Goal: Use online tool/utility: Utilize a website feature to perform a specific function

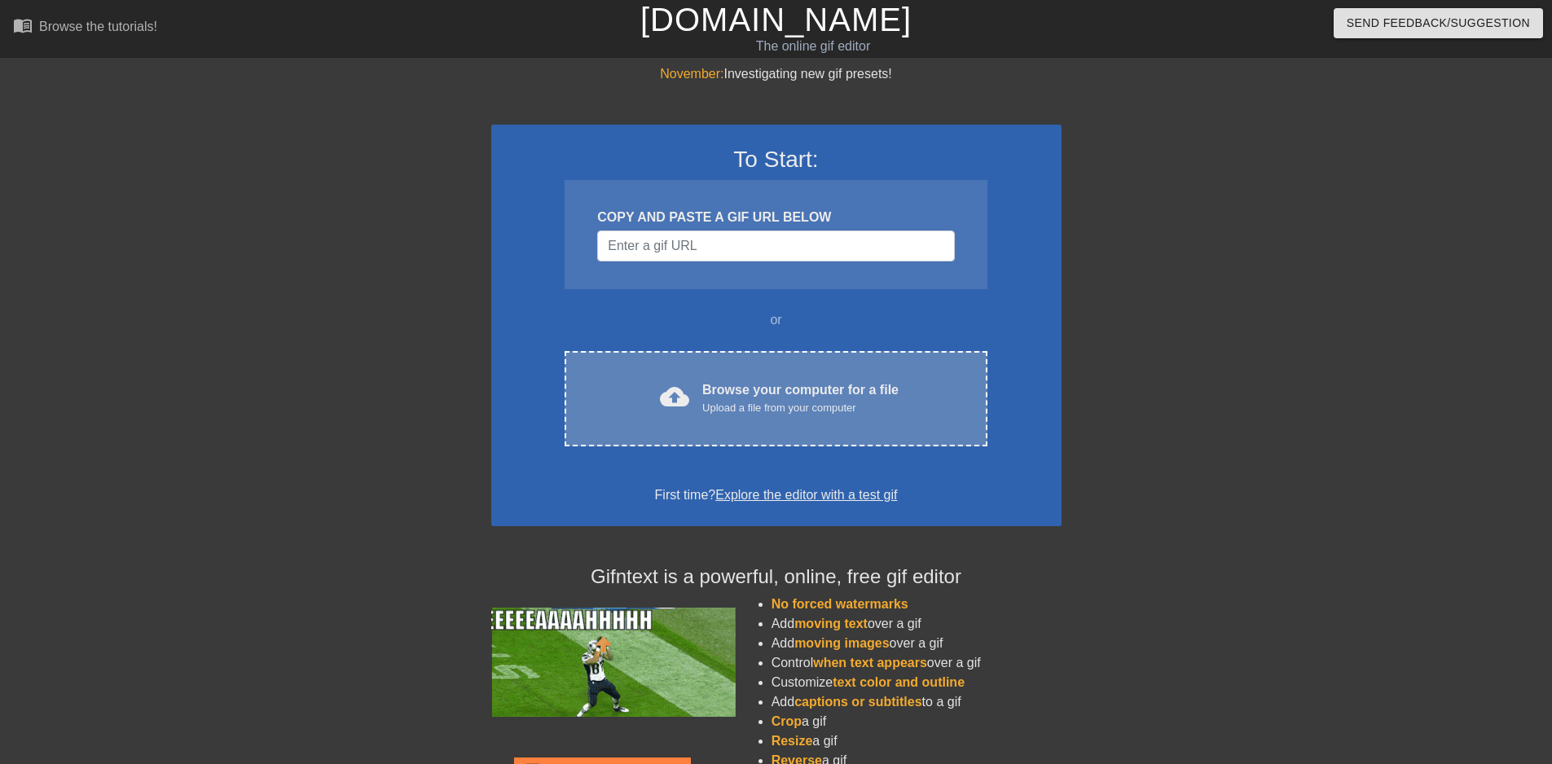
click at [749, 389] on div "Browse your computer for a file Upload a file from your computer" at bounding box center [800, 398] width 196 height 36
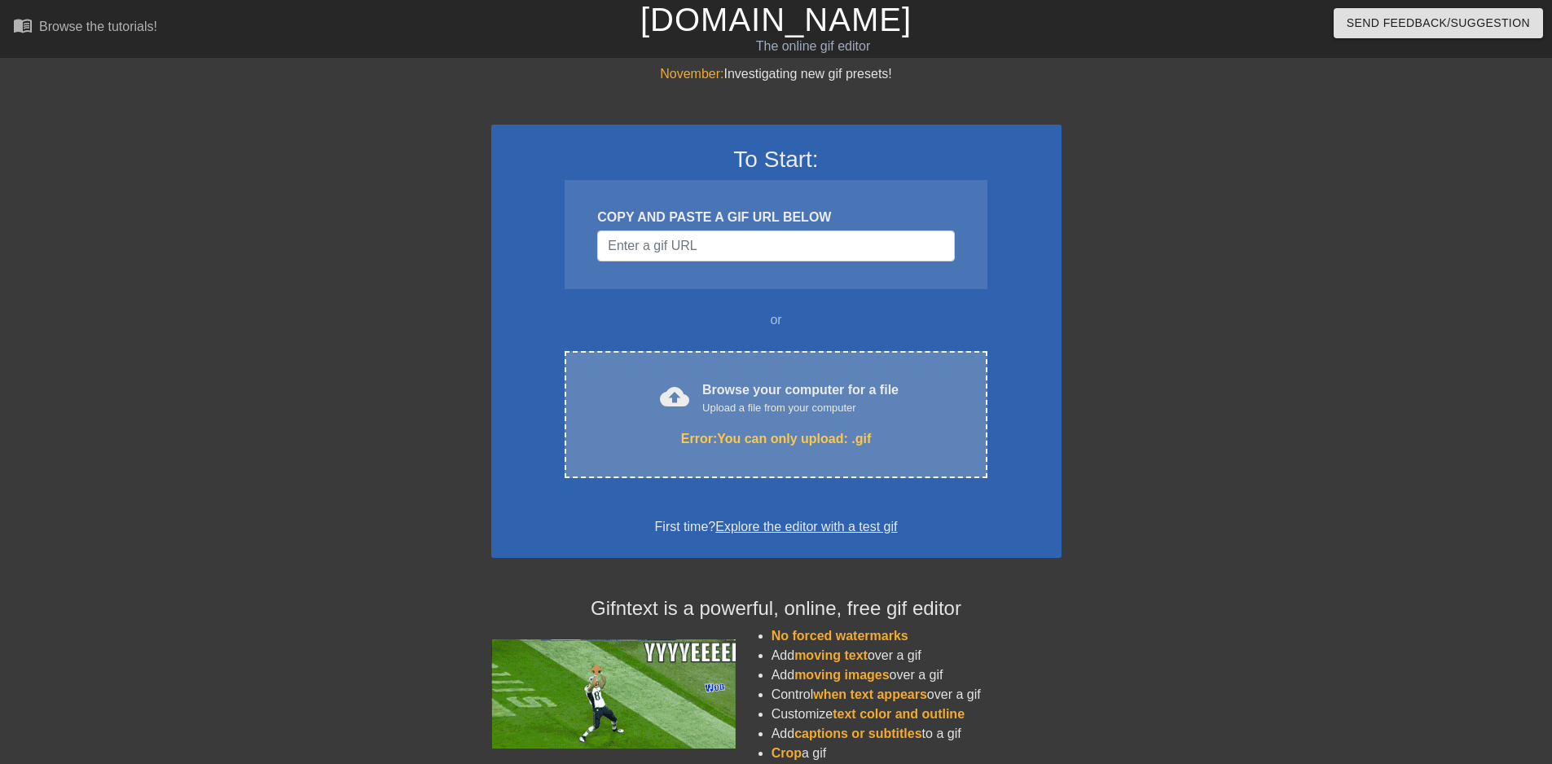
click at [761, 405] on div "Upload a file from your computer" at bounding box center [800, 408] width 196 height 16
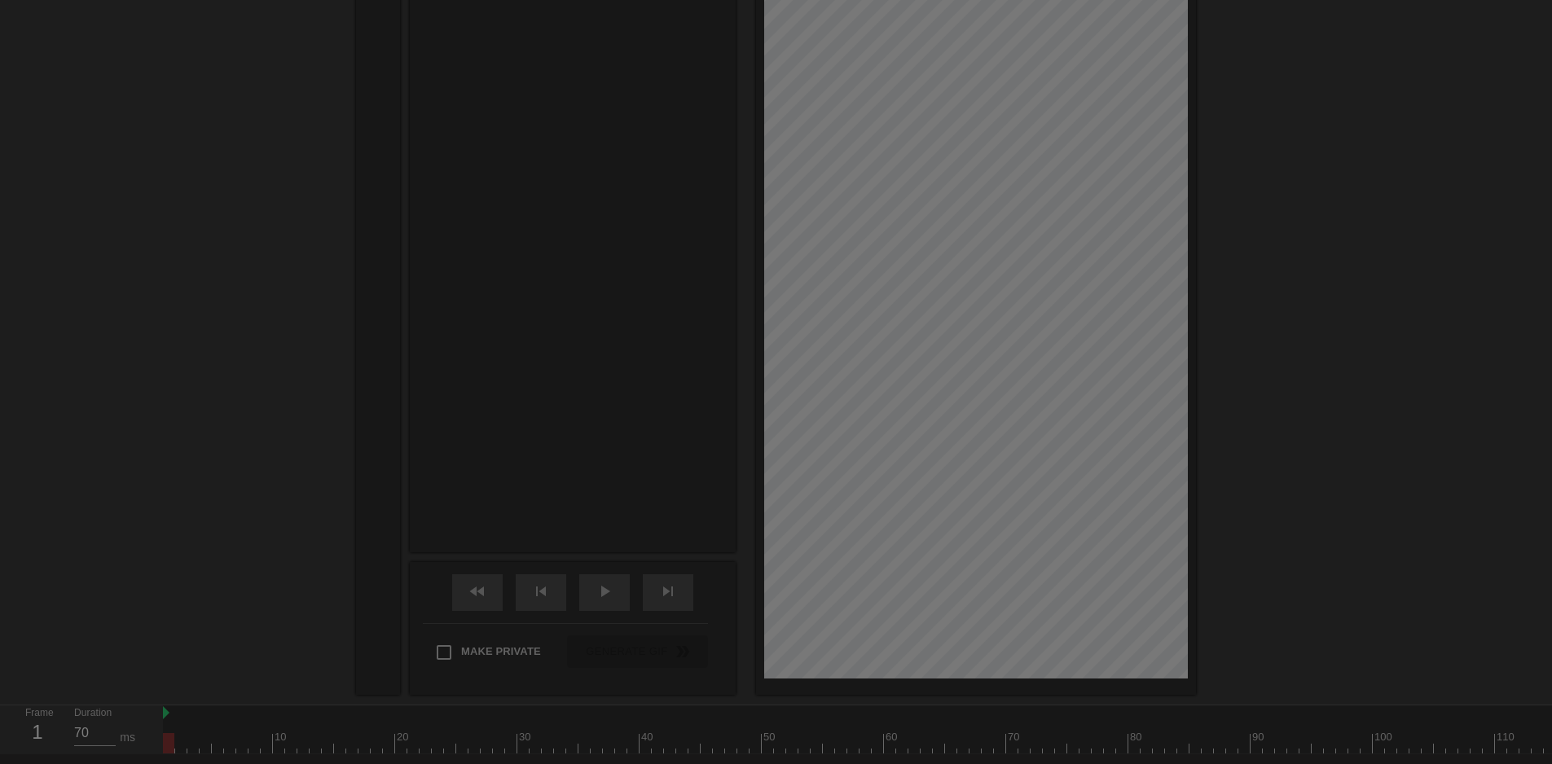
scroll to position [40, 0]
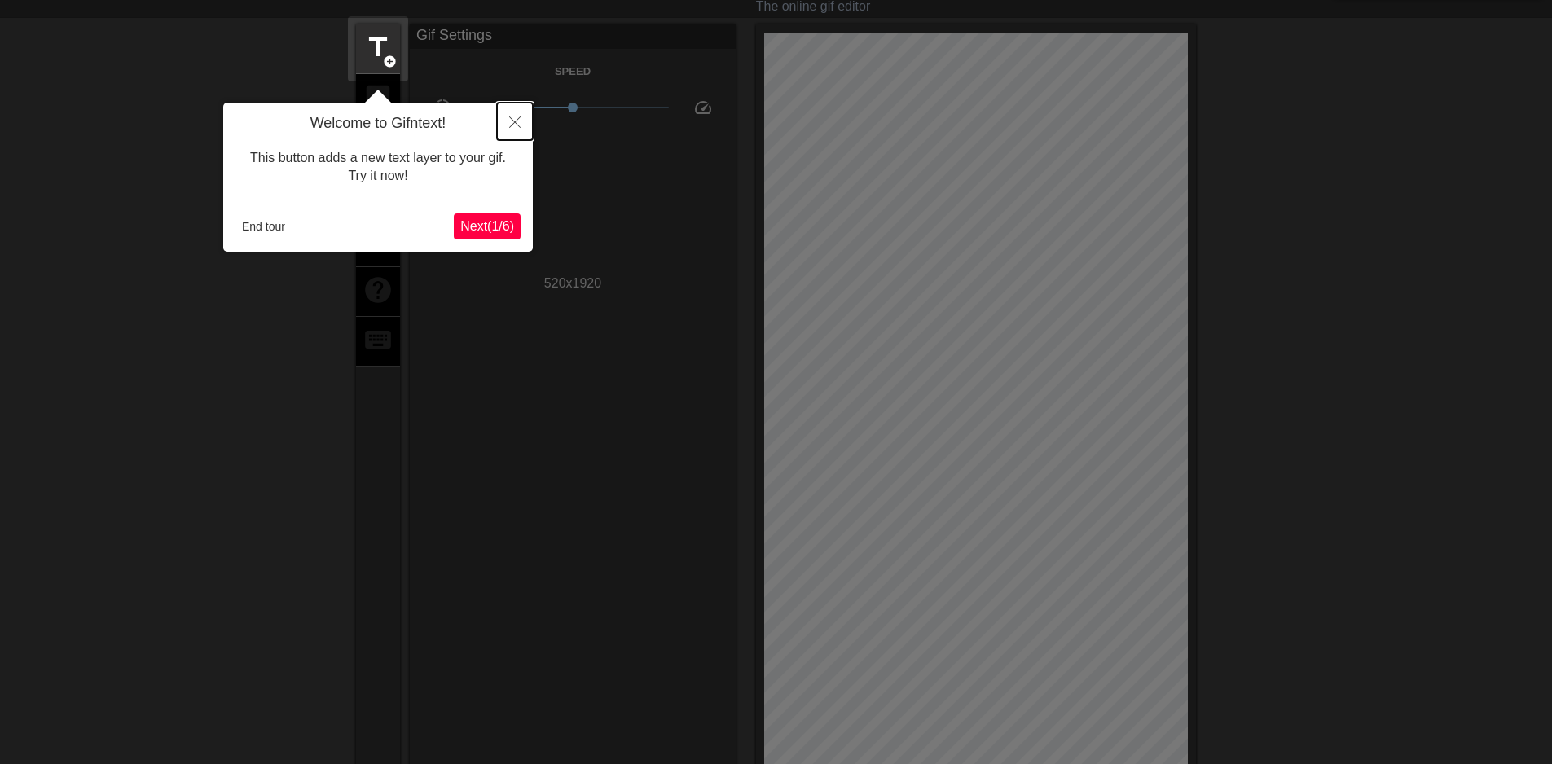
click at [512, 125] on icon "Close" at bounding box center [514, 121] width 11 height 11
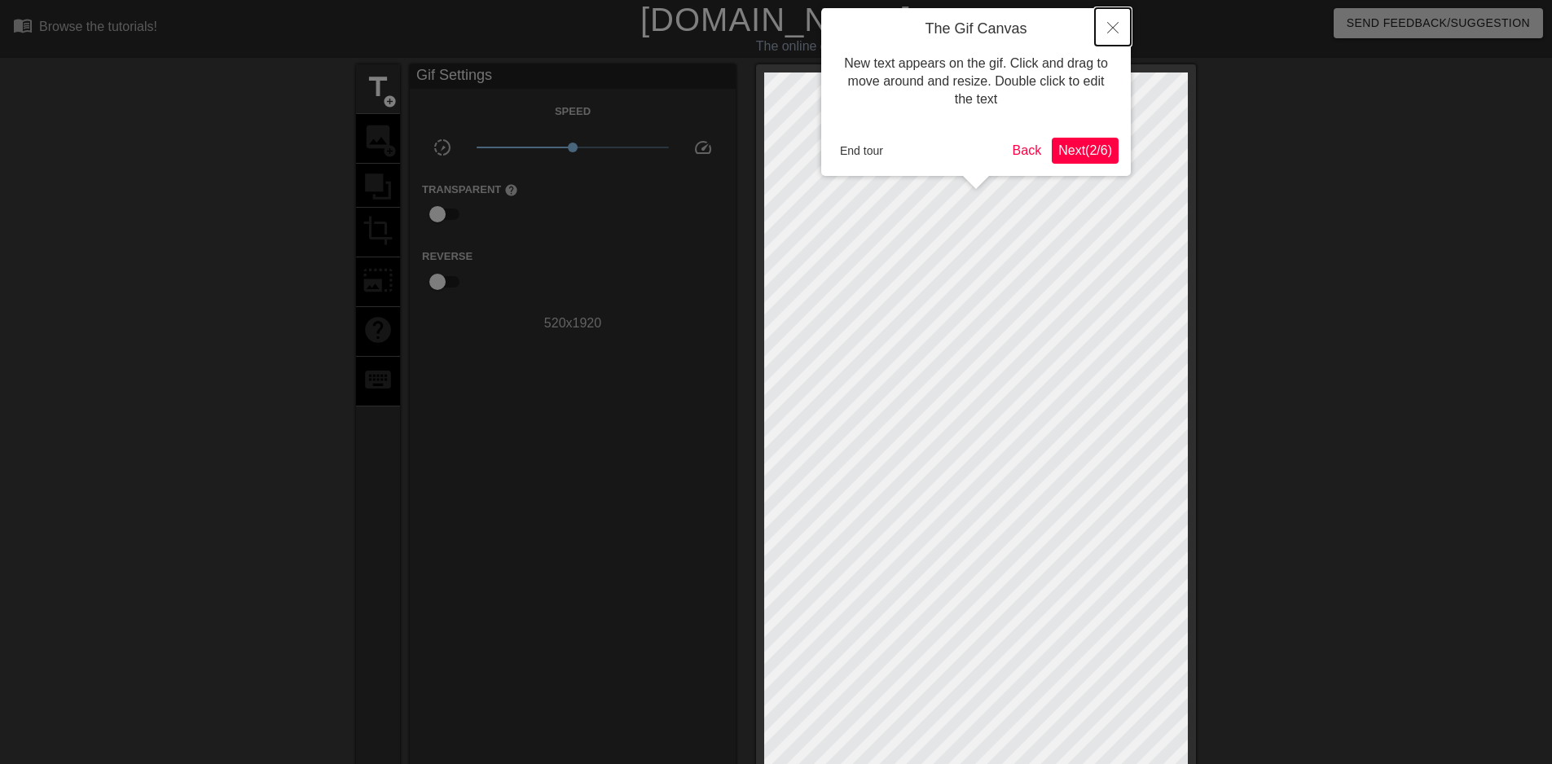
click at [1108, 27] on icon "Close" at bounding box center [1112, 27] width 11 height 11
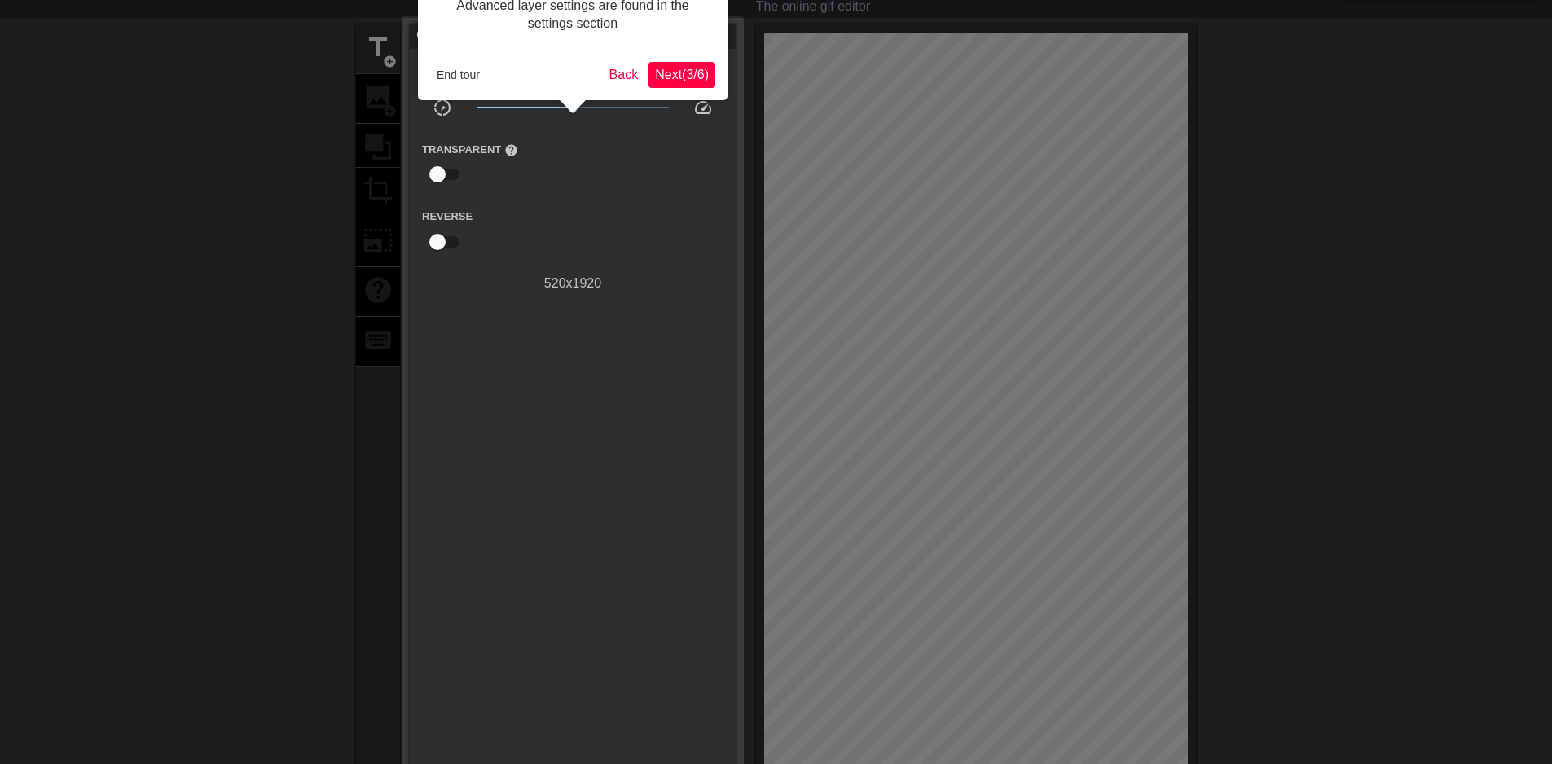
click at [678, 73] on span "Next ( 3 / 6 )" at bounding box center [682, 75] width 54 height 14
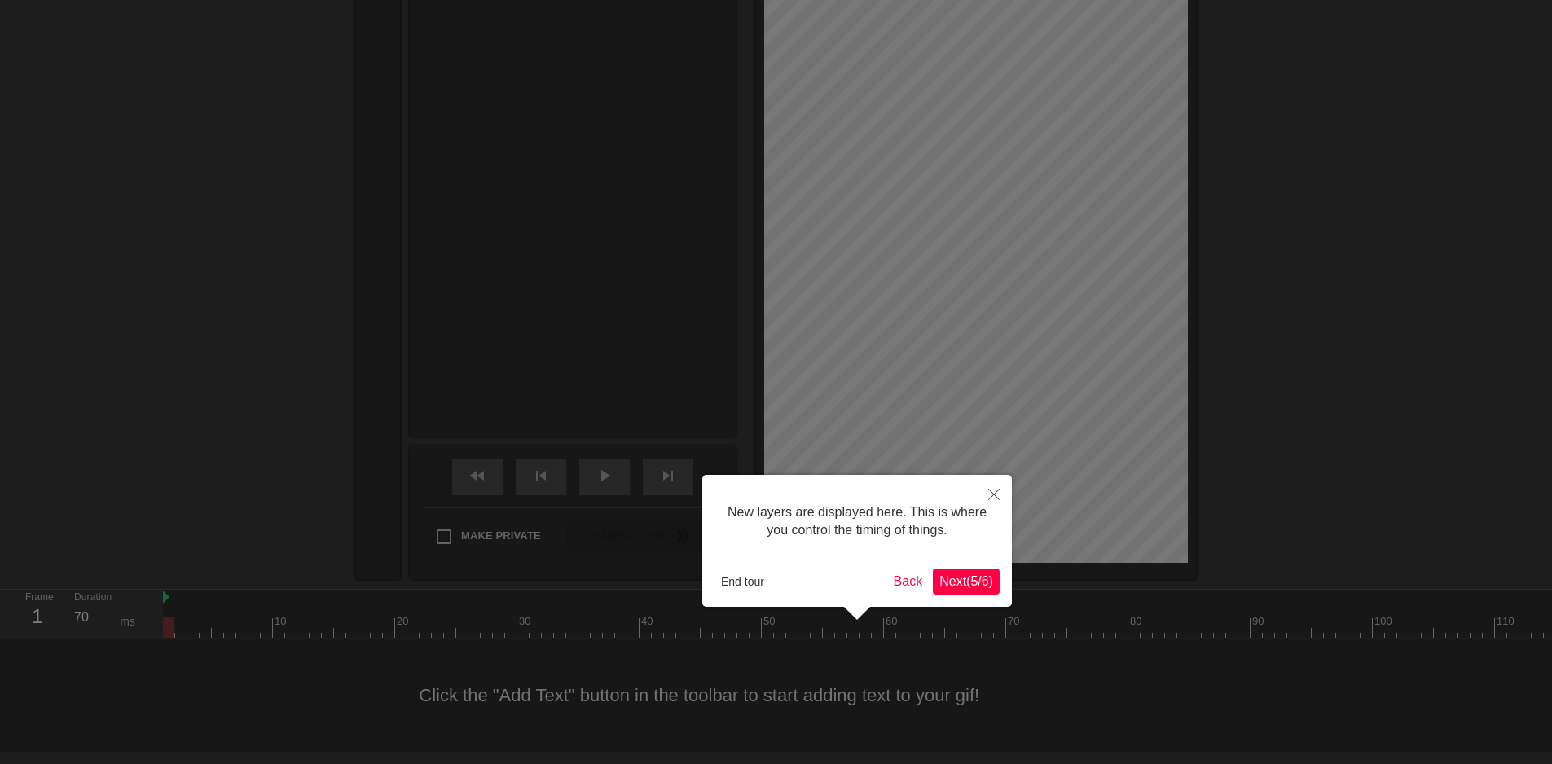
scroll to position [14, 0]
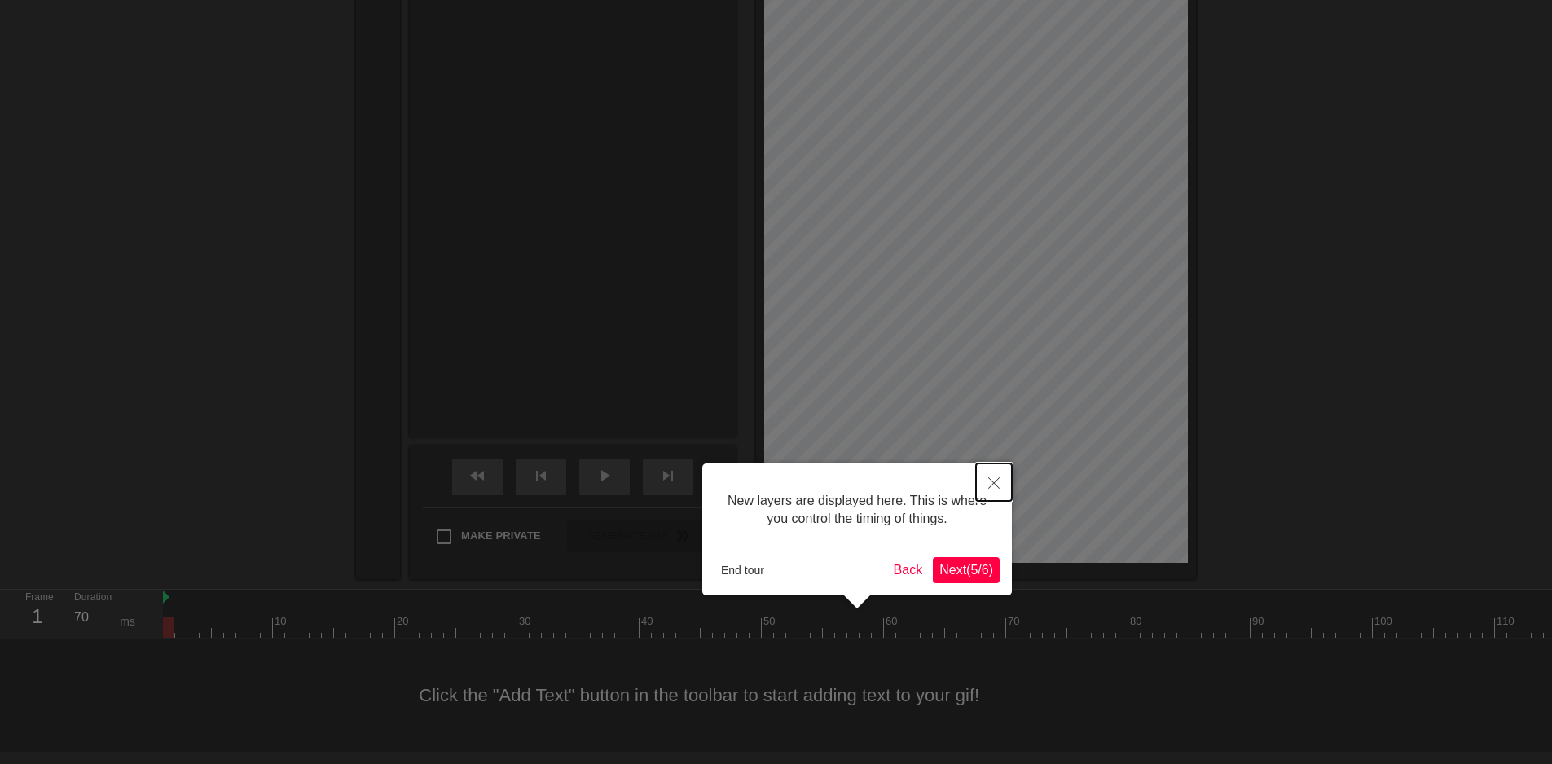
click at [1000, 481] on button "Close" at bounding box center [994, 482] width 36 height 37
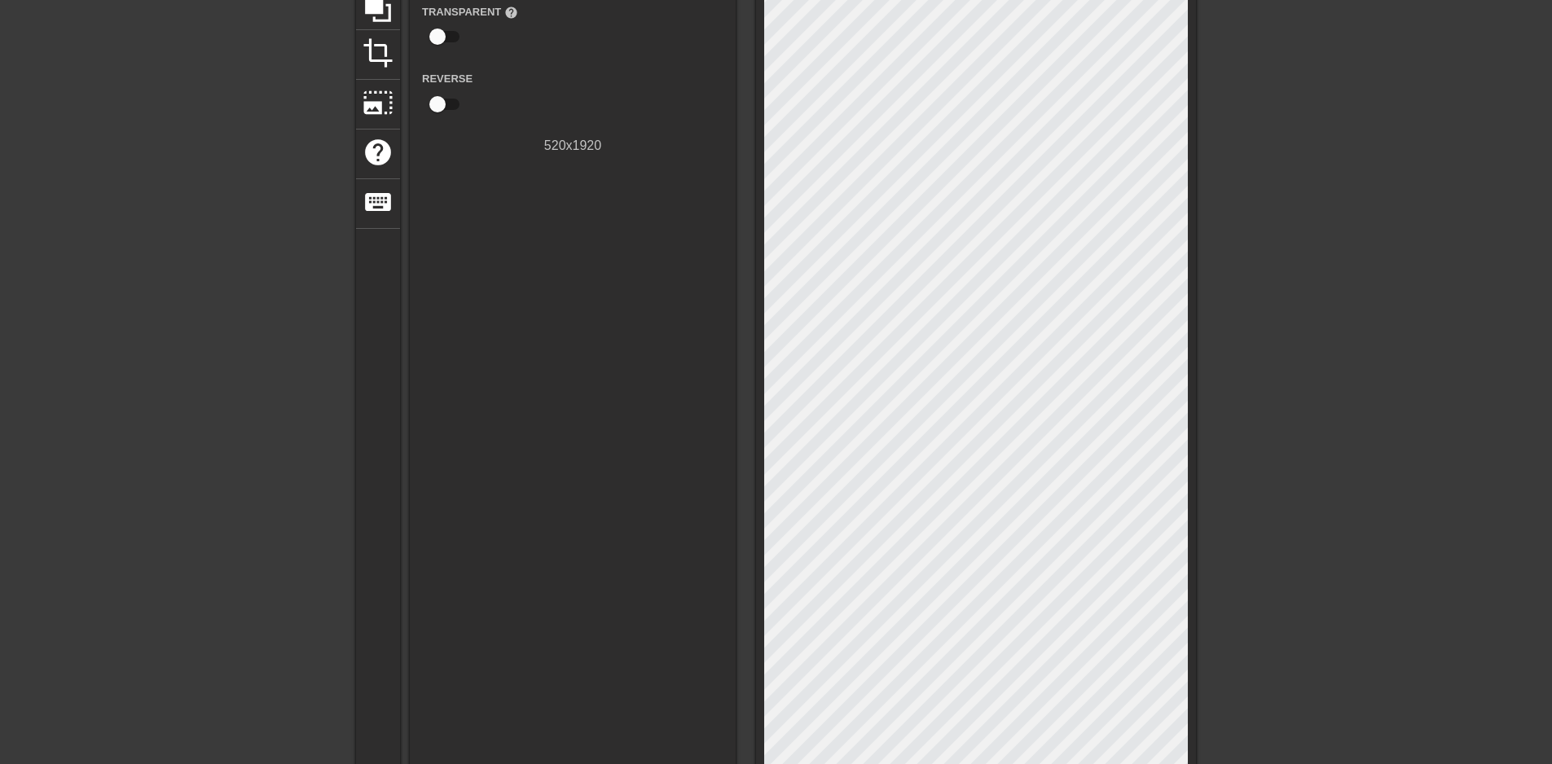
scroll to position [0, 0]
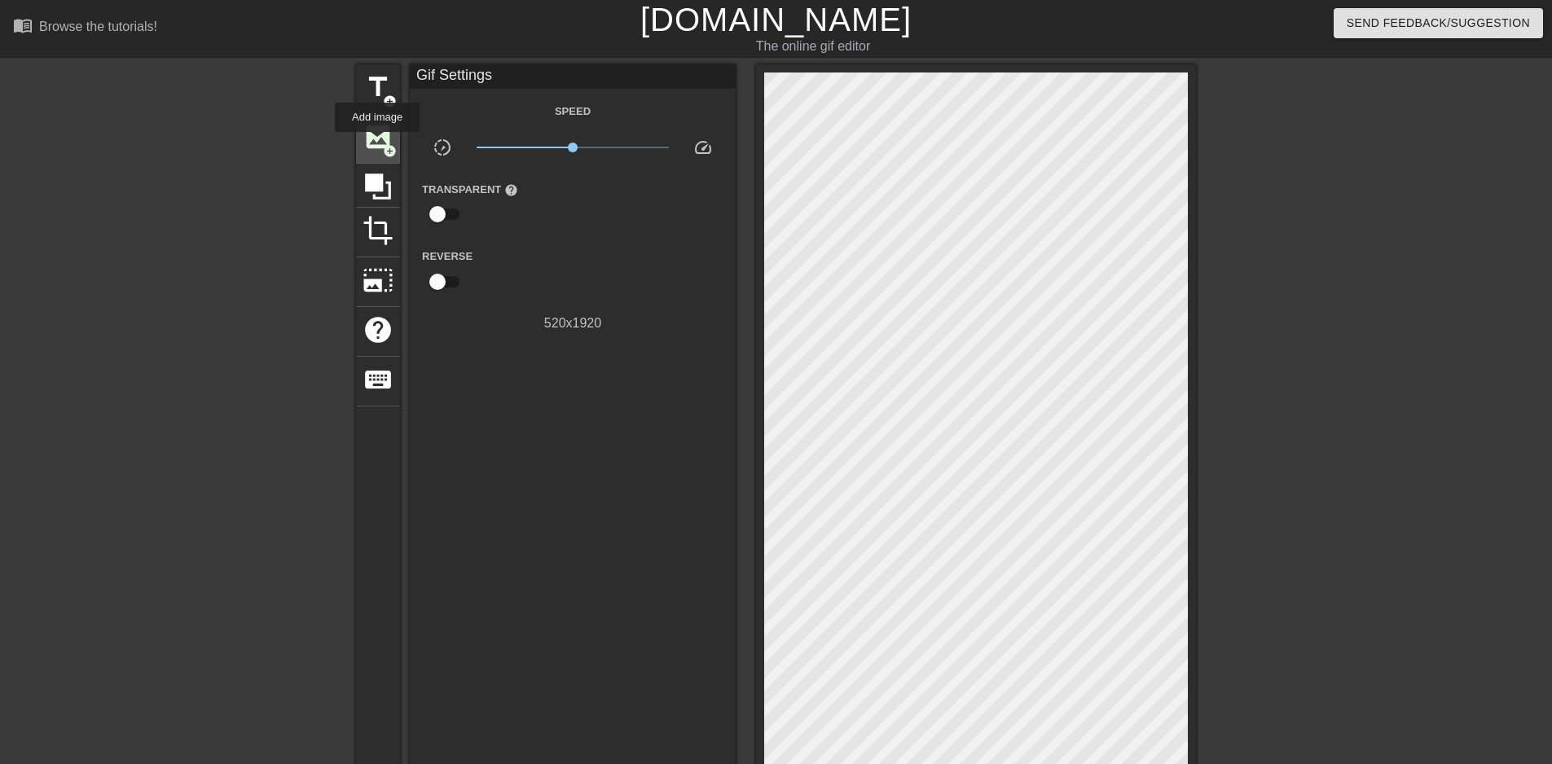
click at [377, 143] on span "image" at bounding box center [378, 136] width 31 height 31
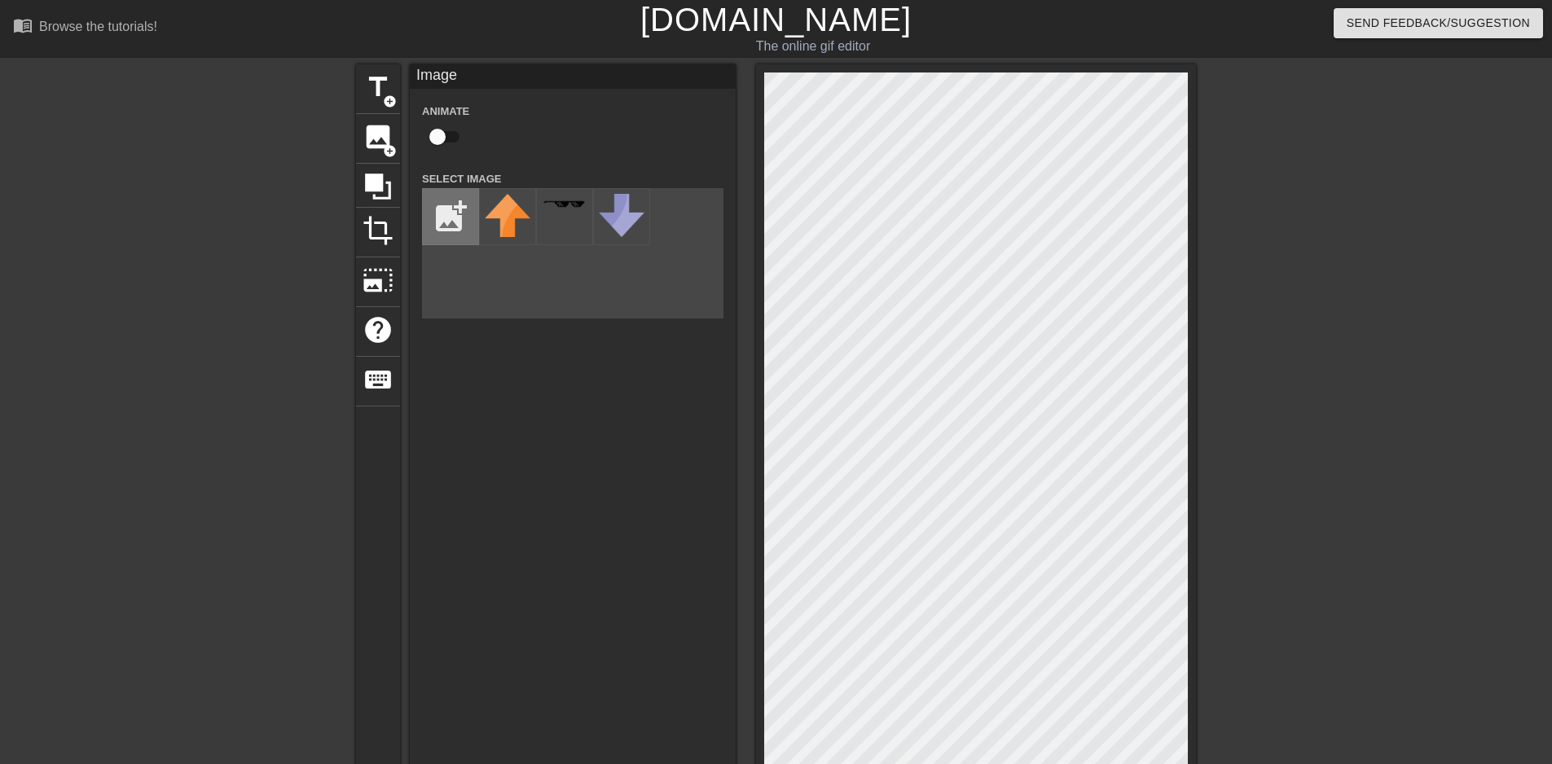
click at [455, 205] on input "file" at bounding box center [450, 216] width 55 height 55
type input "C:\fakepath\qr-code (52).png"
click at [515, 227] on img at bounding box center [508, 217] width 46 height 46
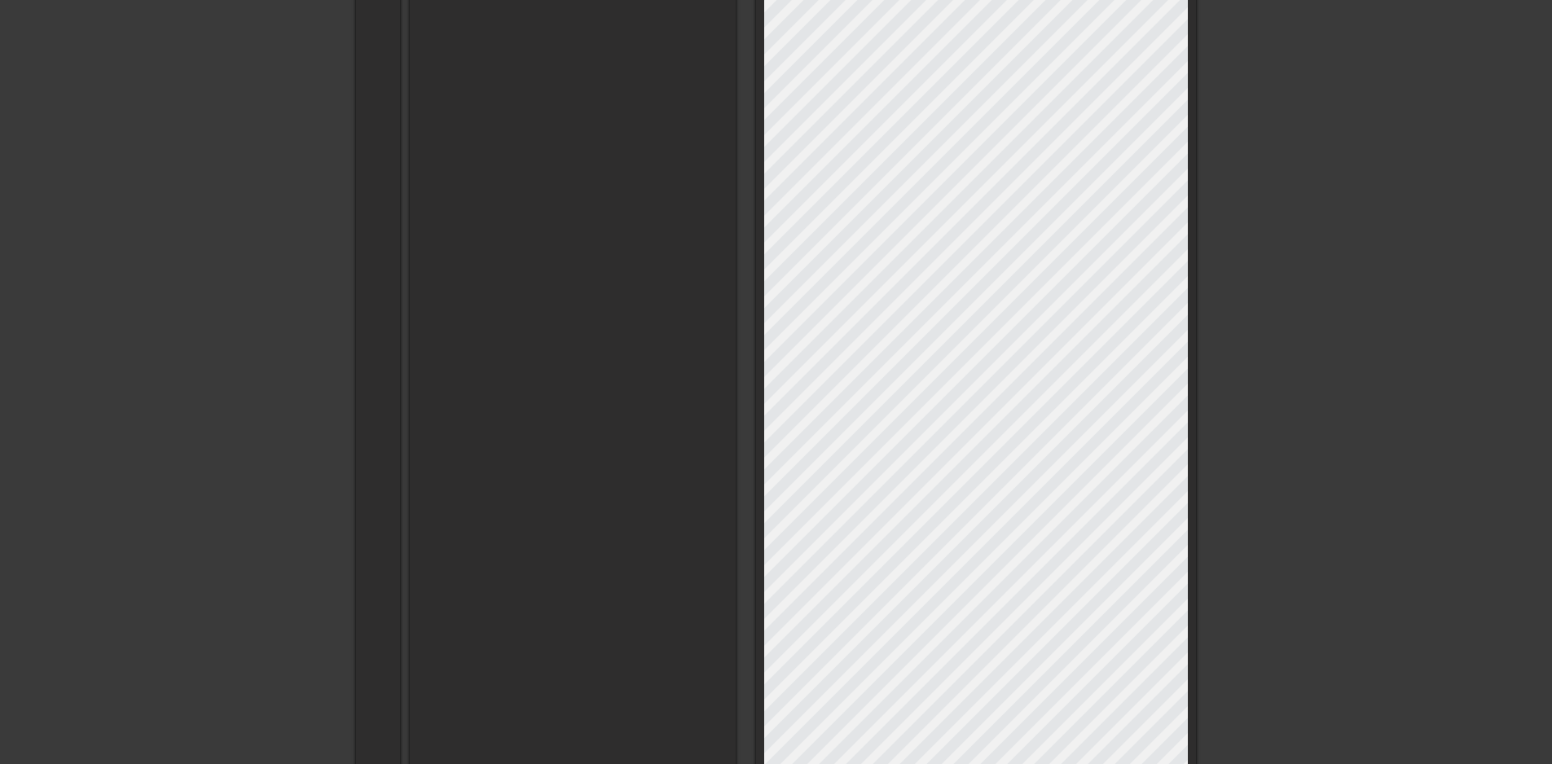
scroll to position [407, 0]
click at [1189, 389] on div at bounding box center [976, 451] width 440 height 1588
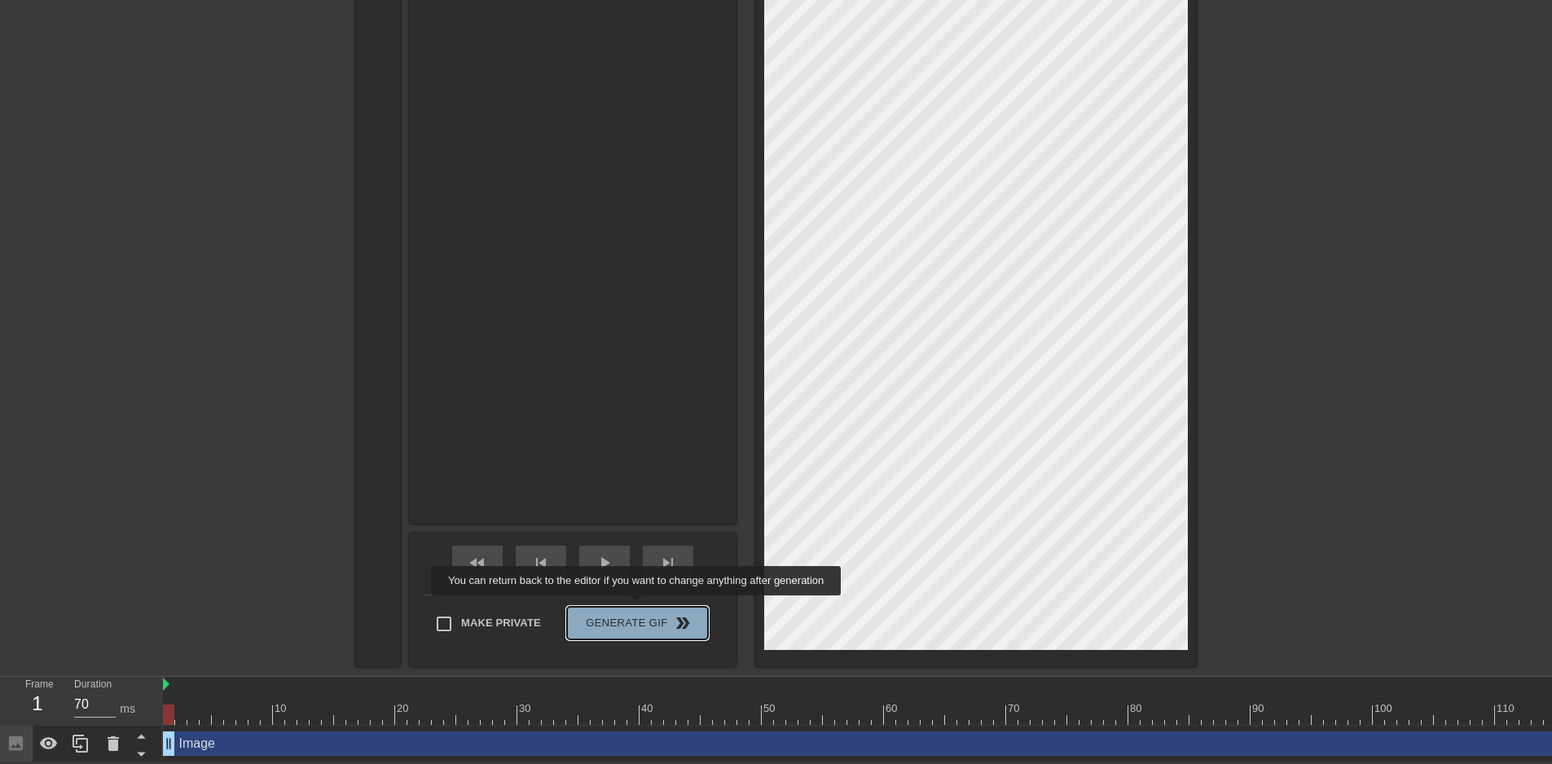
click at [638, 613] on span "Generate Gif double_arrow" at bounding box center [637, 623] width 128 height 20
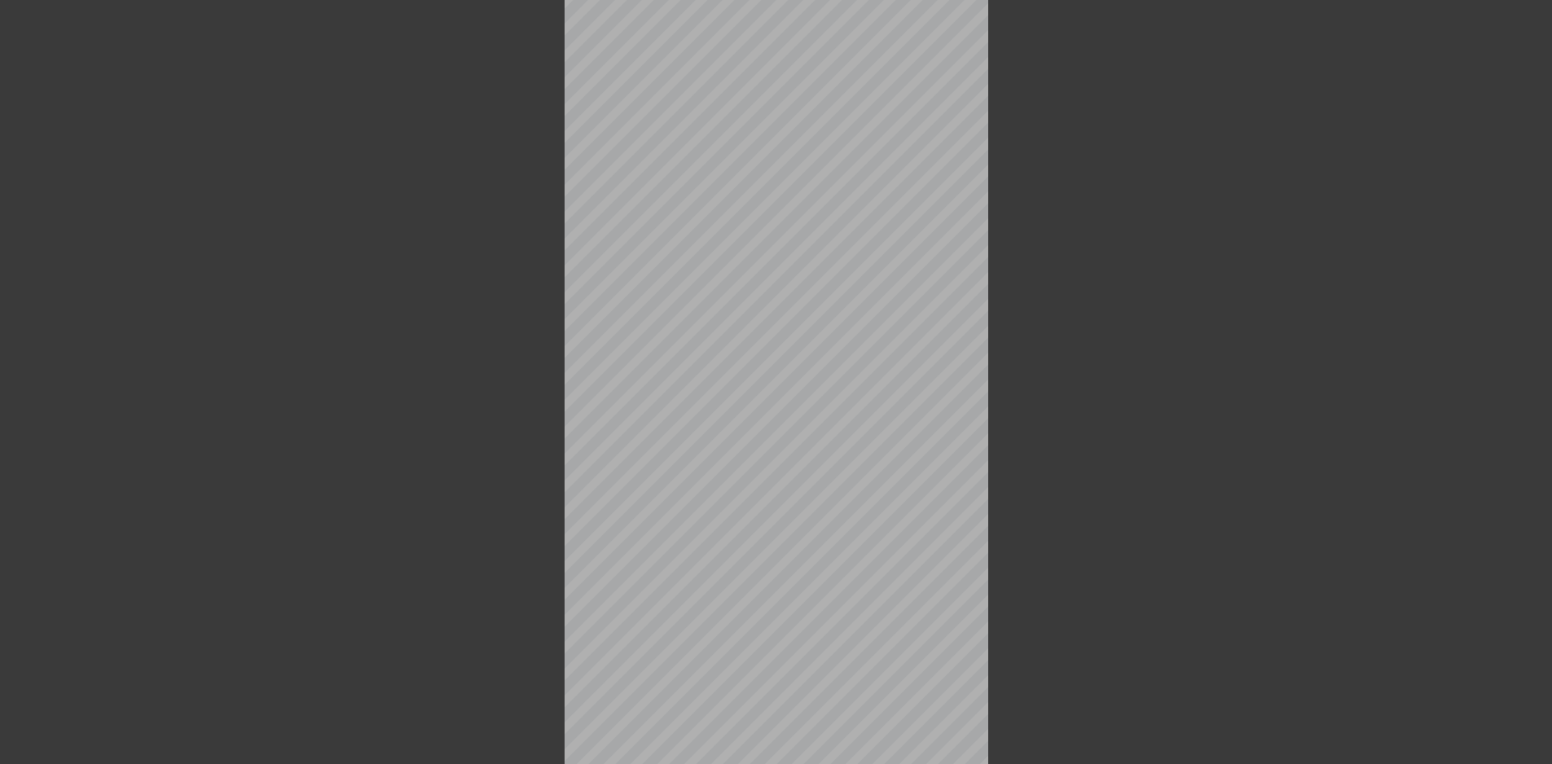
scroll to position [1000, 0]
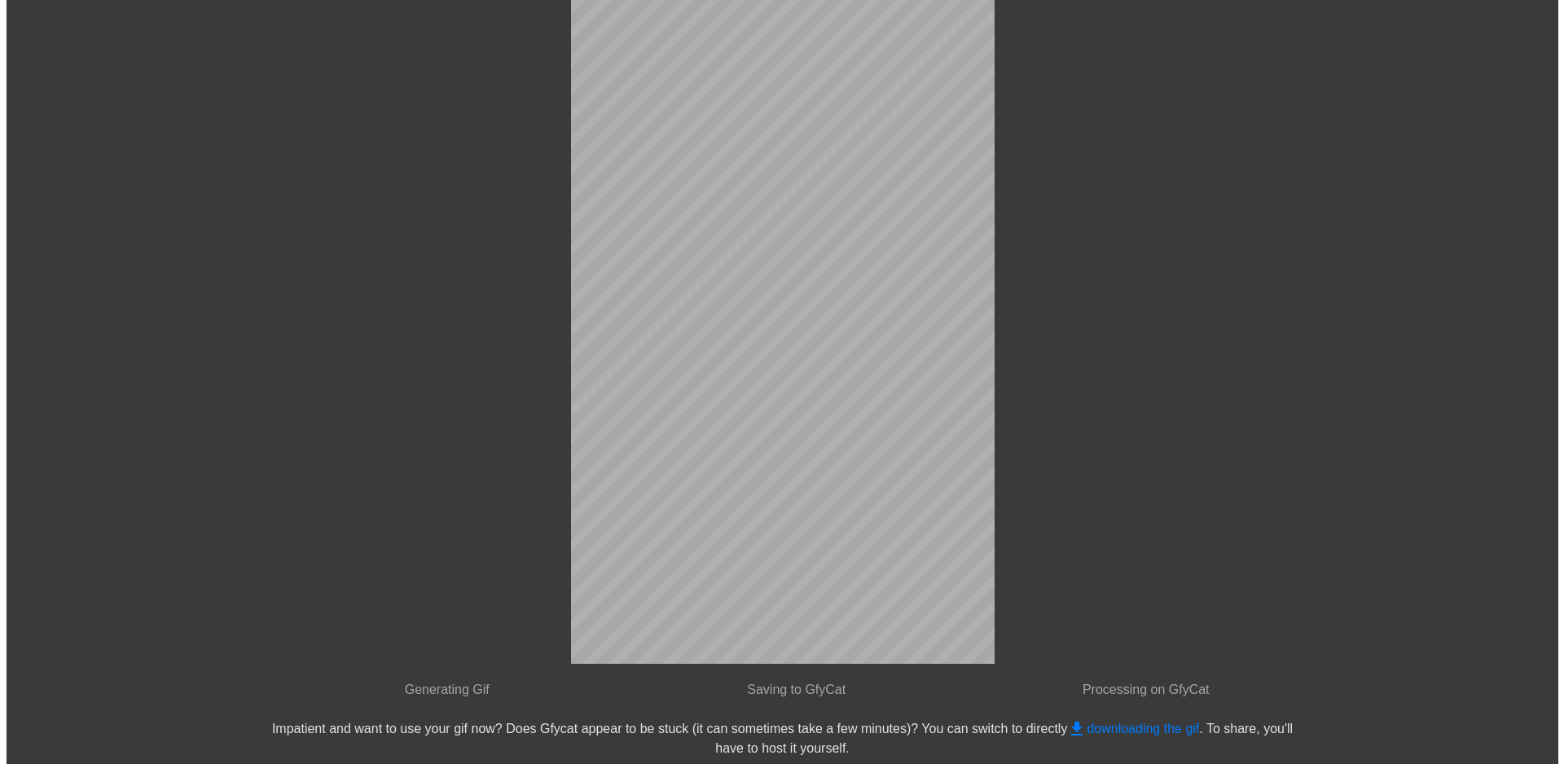
scroll to position [0, 0]
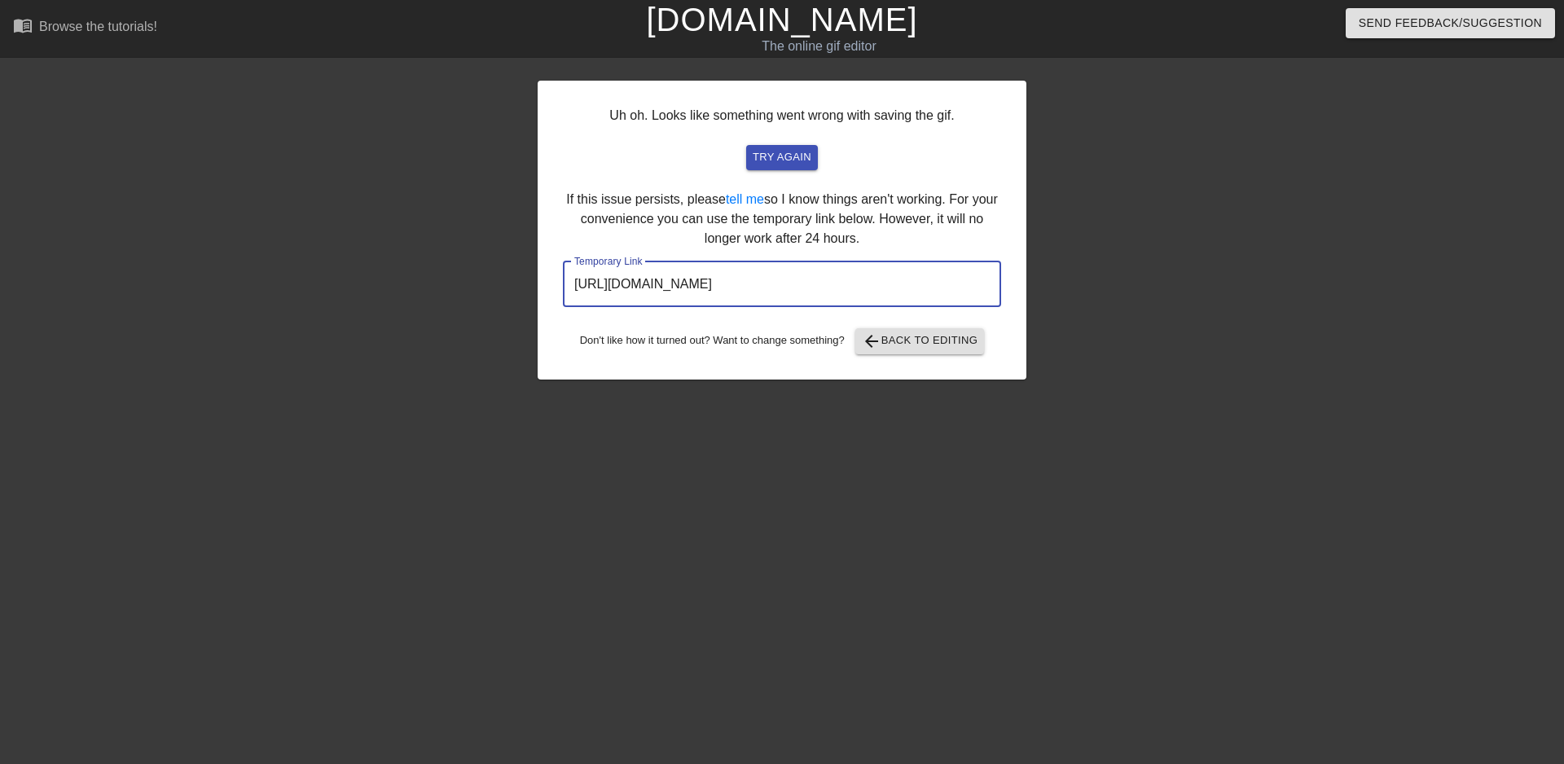
drag, startPoint x: 935, startPoint y: 290, endPoint x: 578, endPoint y: 293, distance: 357.6
click at [578, 293] on input "[URL][DOMAIN_NAME]" at bounding box center [782, 284] width 438 height 46
